Goal: Task Accomplishment & Management: Manage account settings

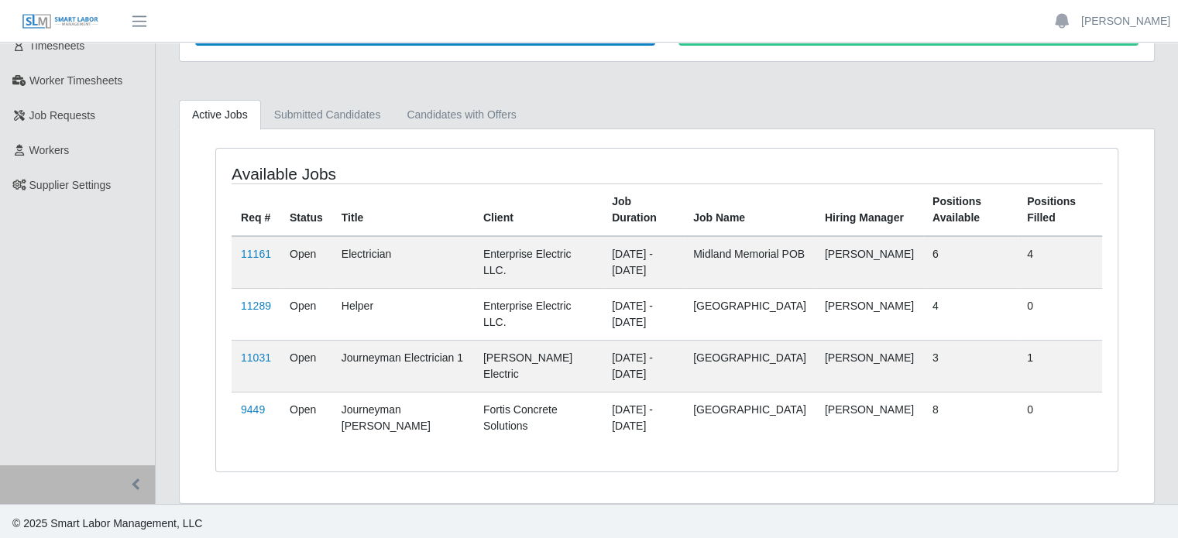
scroll to position [101, 0]
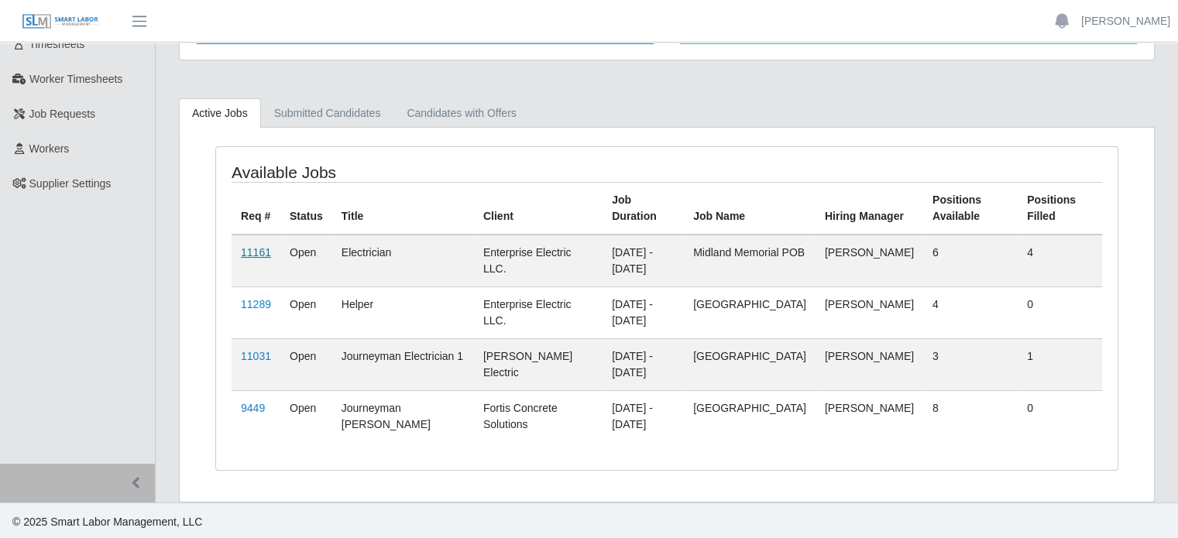
click at [254, 247] on link "11161" at bounding box center [256, 252] width 30 height 12
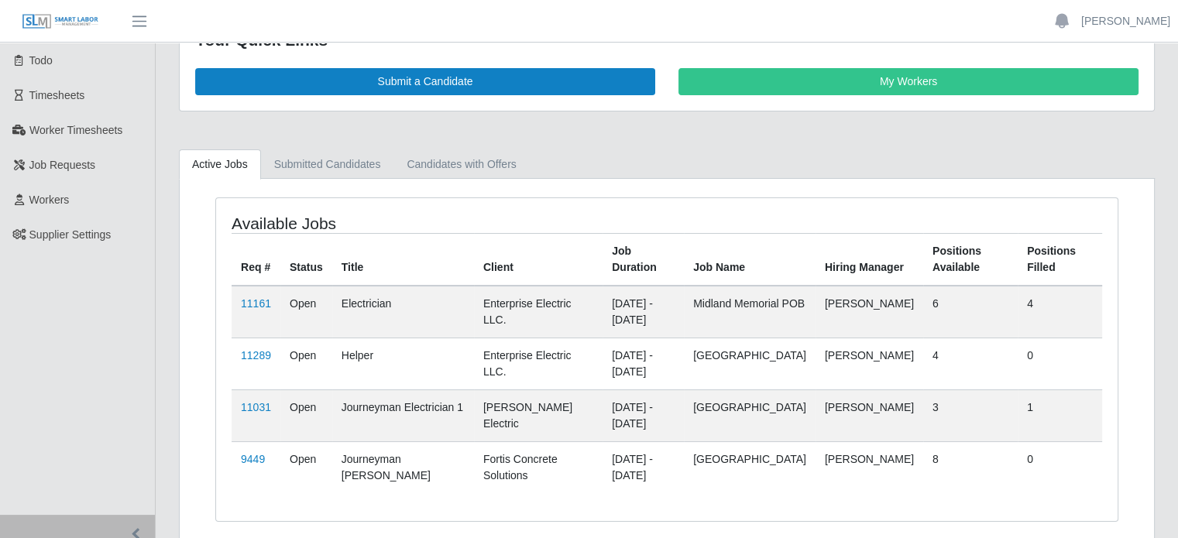
scroll to position [77, 0]
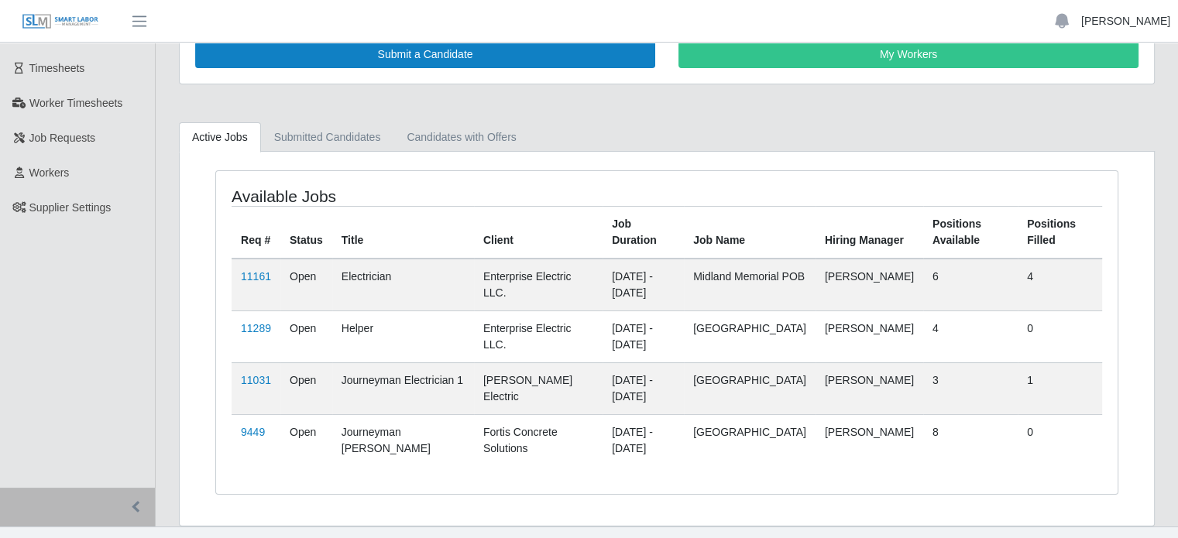
click at [1140, 21] on link "[PERSON_NAME]" at bounding box center [1125, 21] width 89 height 16
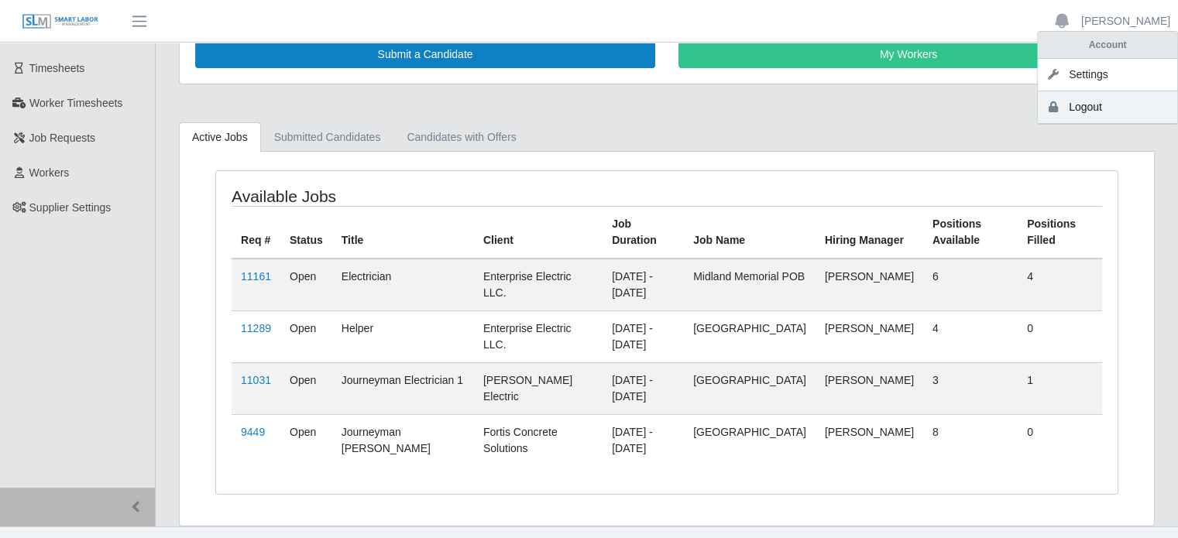
click at [1091, 108] on link "Logout" at bounding box center [1107, 107] width 139 height 33
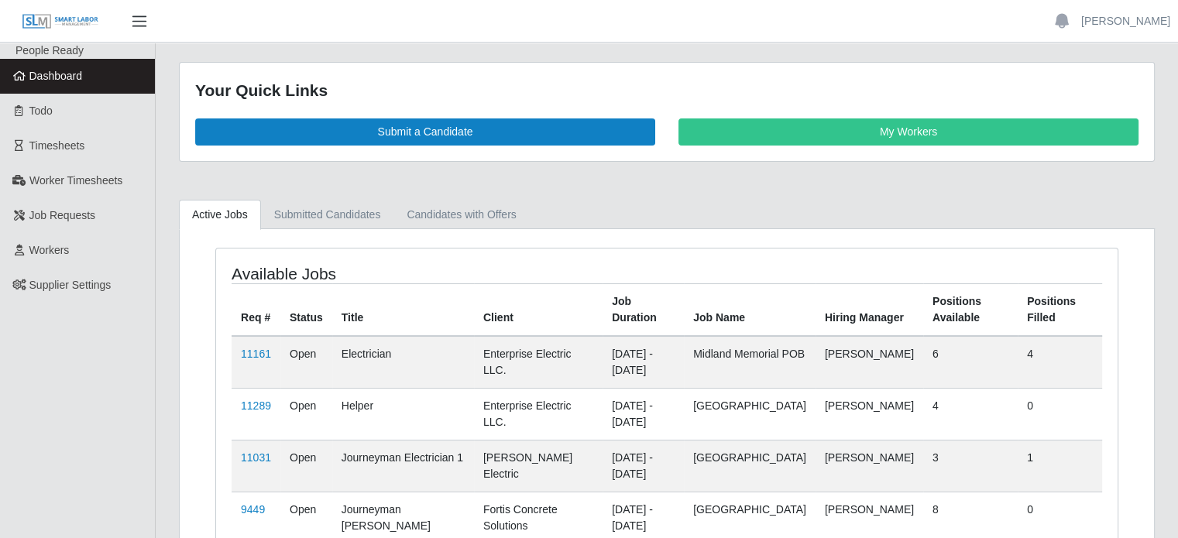
click at [139, 19] on span "button" at bounding box center [139, 21] width 20 height 18
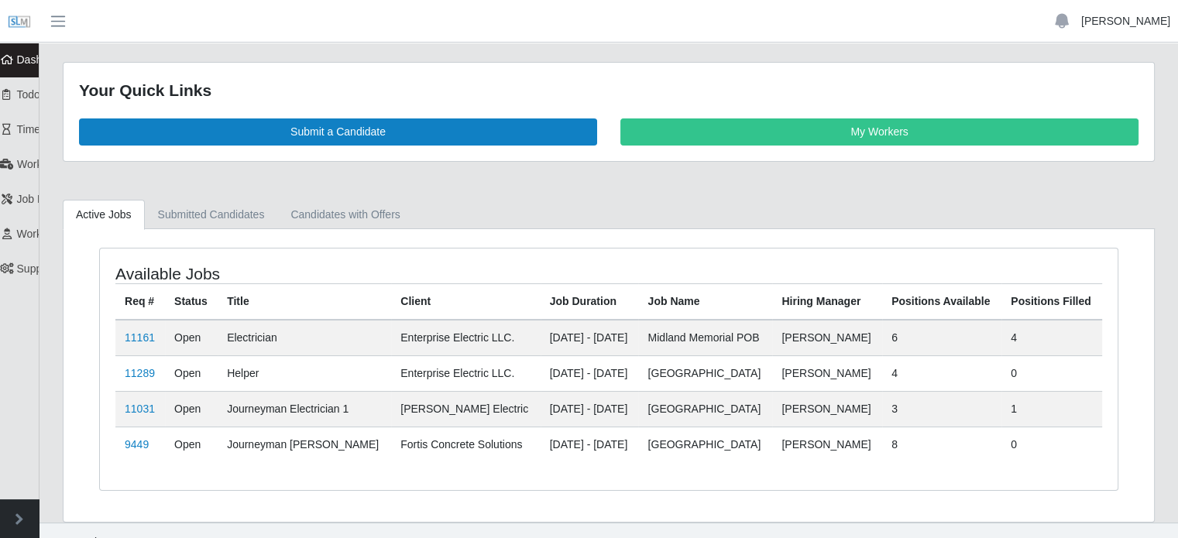
click at [1119, 20] on link "[PERSON_NAME]" at bounding box center [1125, 21] width 89 height 16
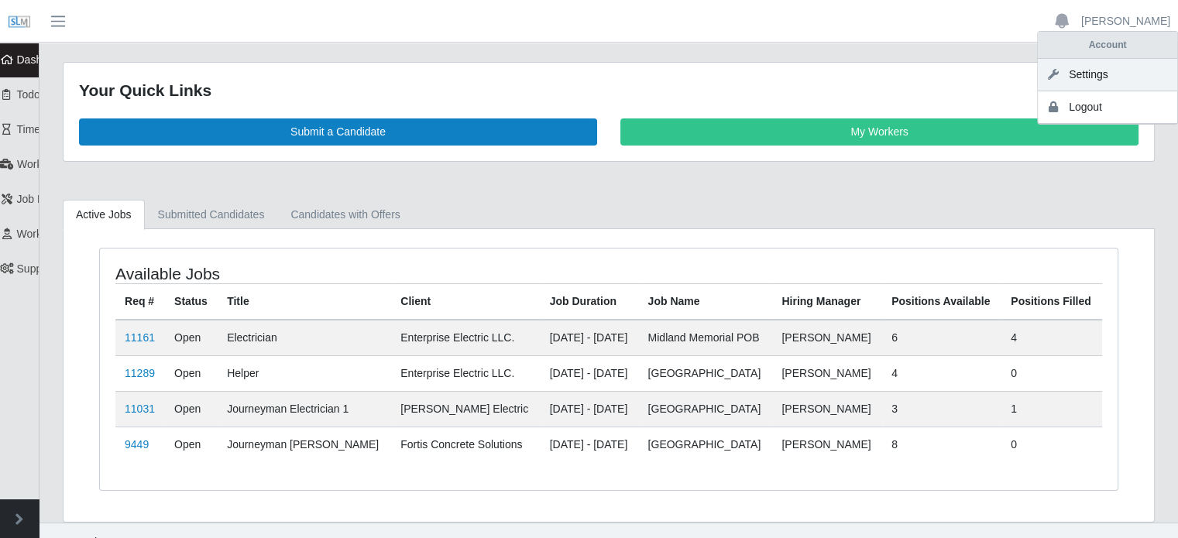
click at [1085, 75] on link "Settings" at bounding box center [1107, 75] width 139 height 33
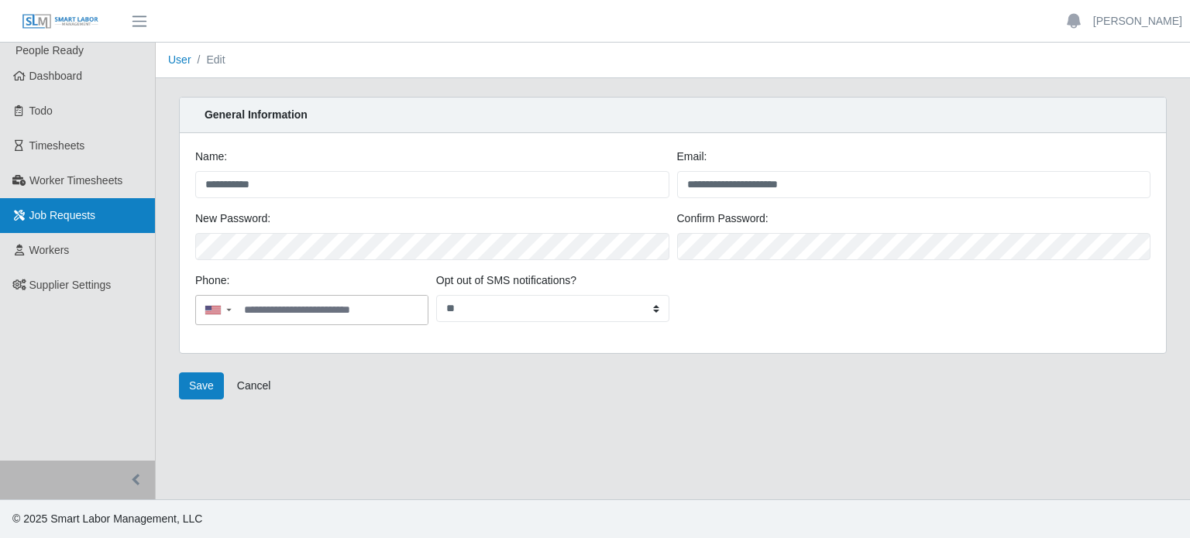
click at [44, 211] on span "Job Requests" at bounding box center [62, 215] width 67 height 12
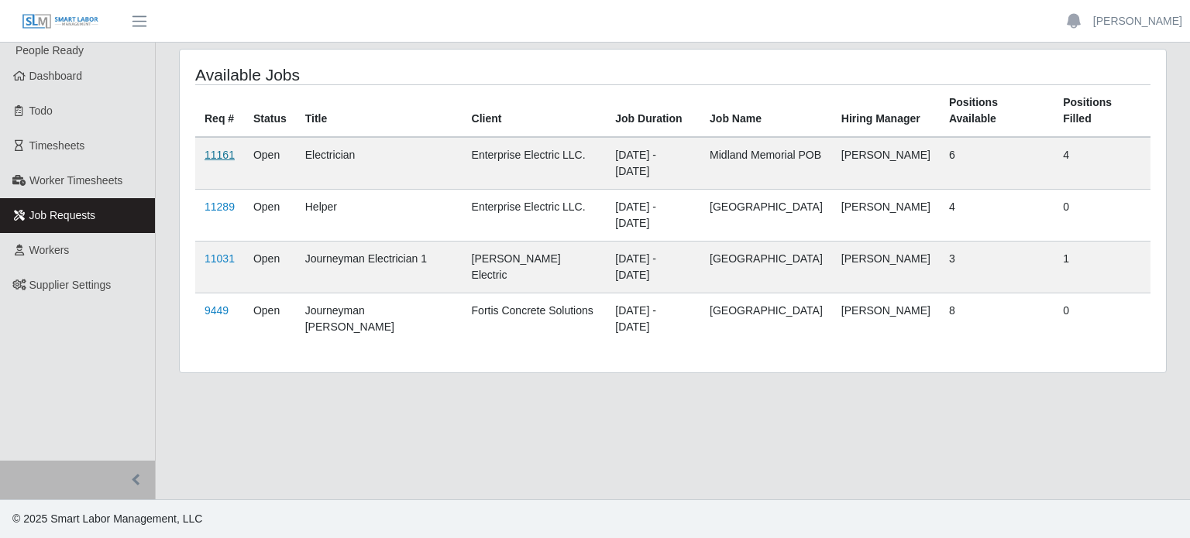
click at [216, 149] on link "11161" at bounding box center [220, 155] width 30 height 12
